Goal: Register for event/course

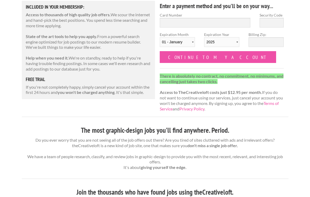
scroll to position [71, 0]
click at [211, 54] on input "Continue to my account" at bounding box center [218, 57] width 117 height 12
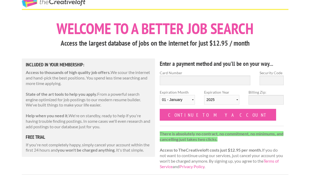
scroll to position [12, 0]
